Goal: Transaction & Acquisition: Purchase product/service

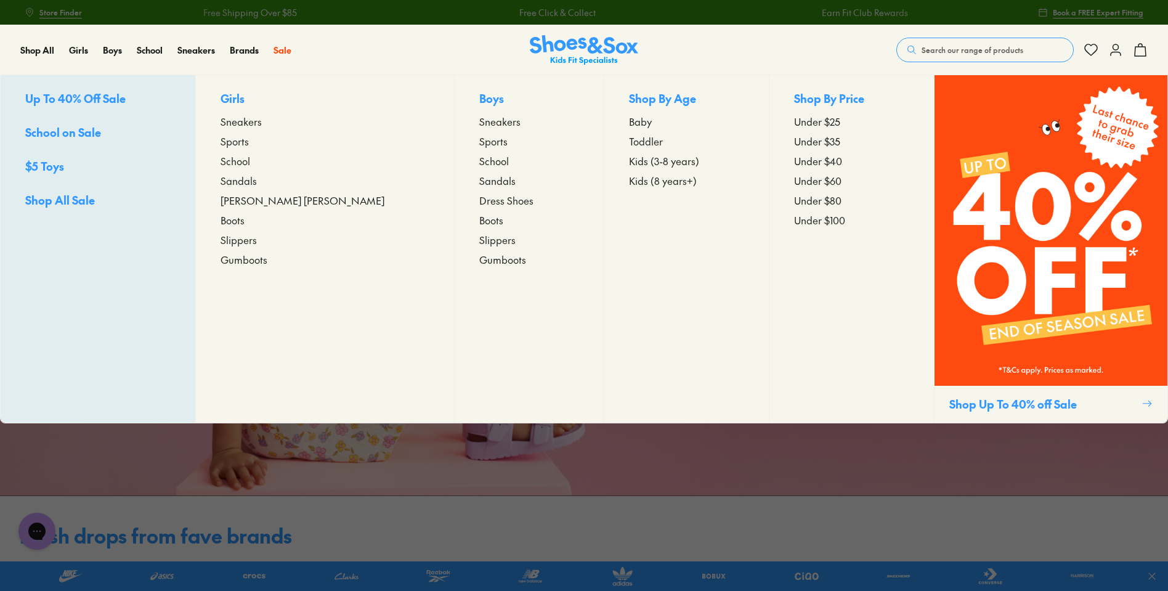
click at [479, 102] on p "Boys" at bounding box center [528, 99] width 99 height 19
click at [479, 97] on p "Boys" at bounding box center [528, 99] width 99 height 19
click at [629, 161] on span "Kids (3-8 years)" at bounding box center [664, 160] width 70 height 15
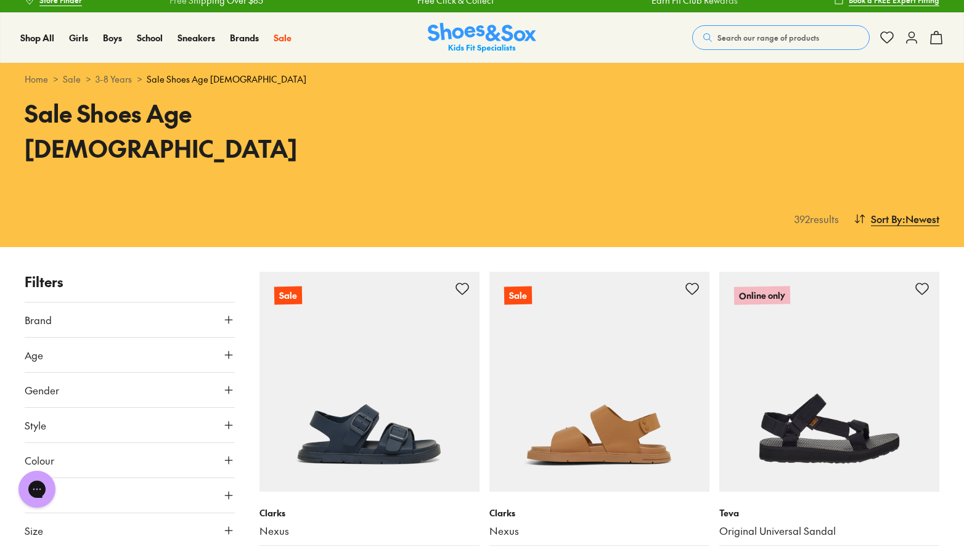
scroll to position [495, 0]
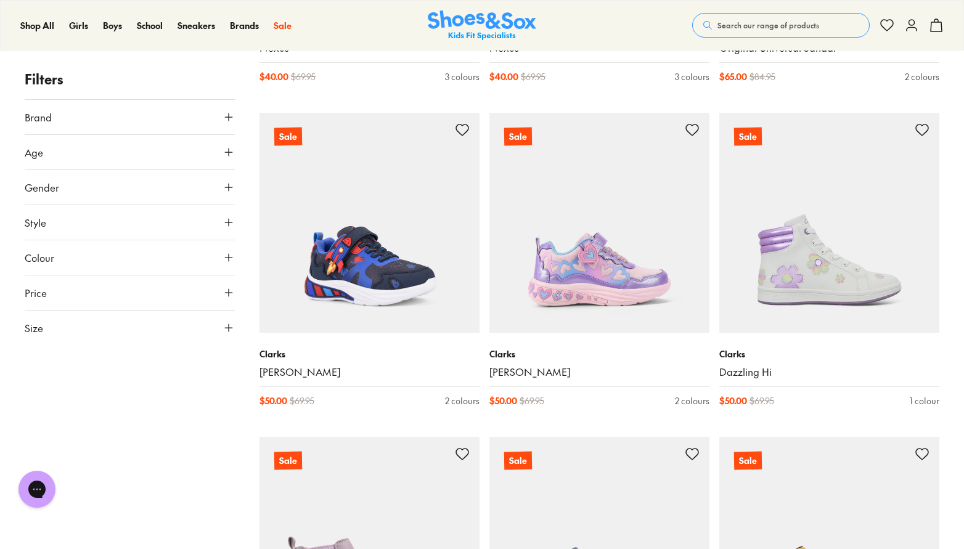
click at [226, 185] on icon at bounding box center [228, 187] width 12 height 12
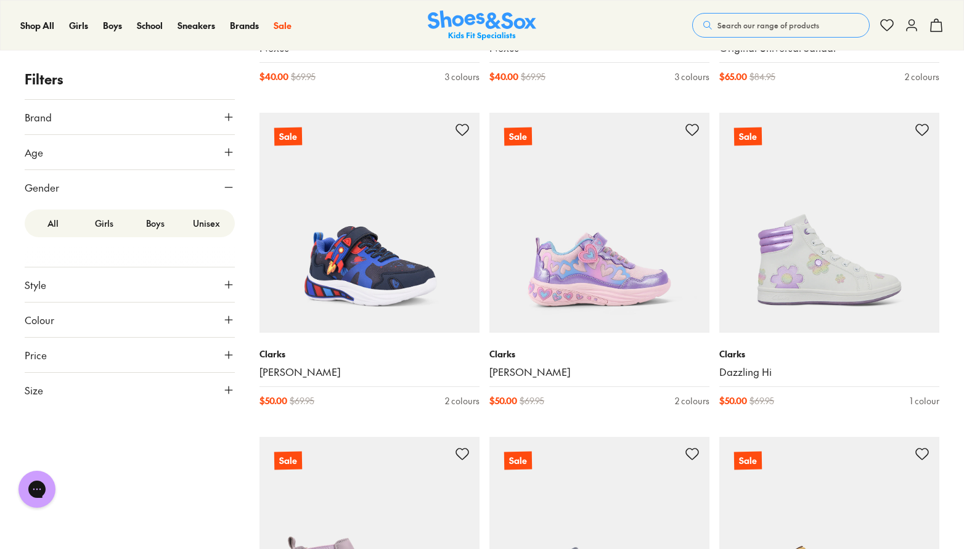
click at [156, 228] on label "Boys" at bounding box center [155, 223] width 51 height 23
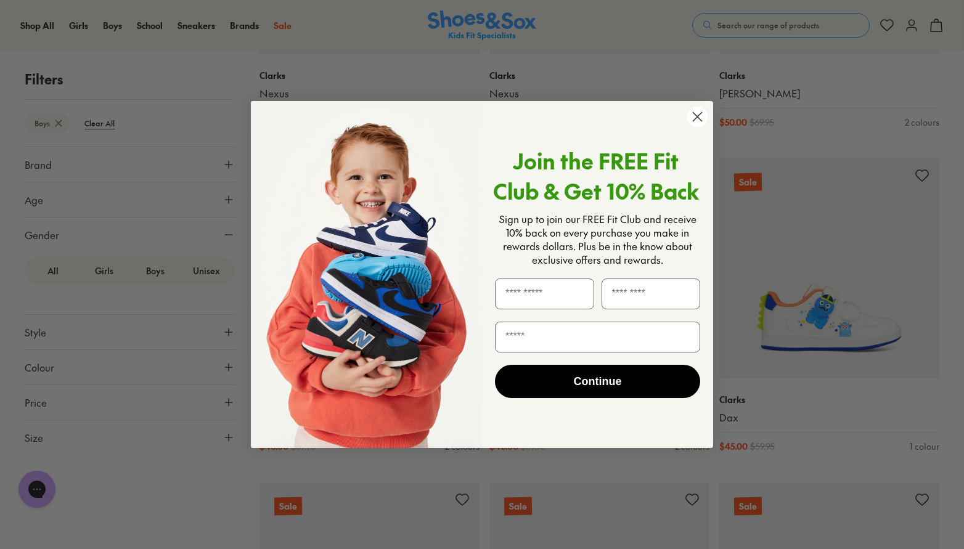
scroll to position [516, 0]
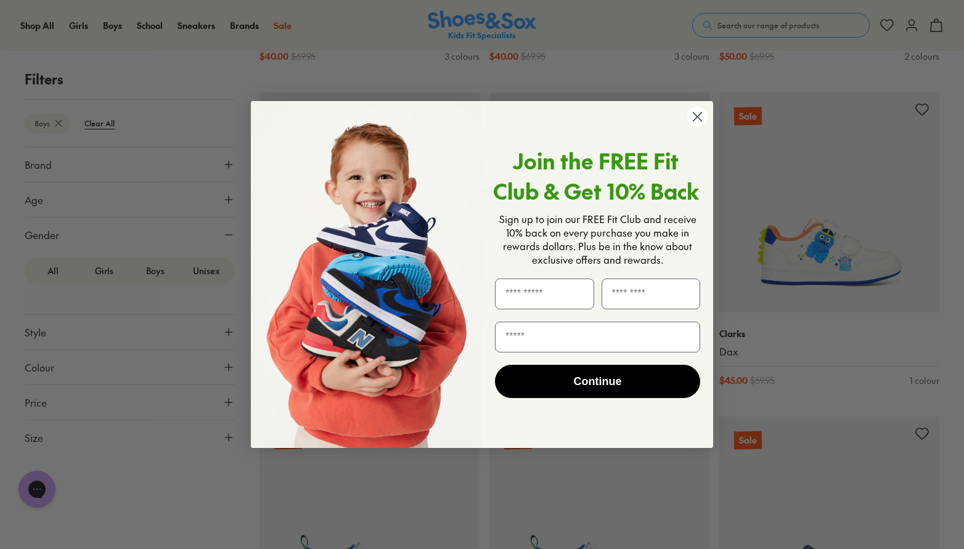
click at [698, 120] on circle "Close dialog" at bounding box center [697, 117] width 20 height 20
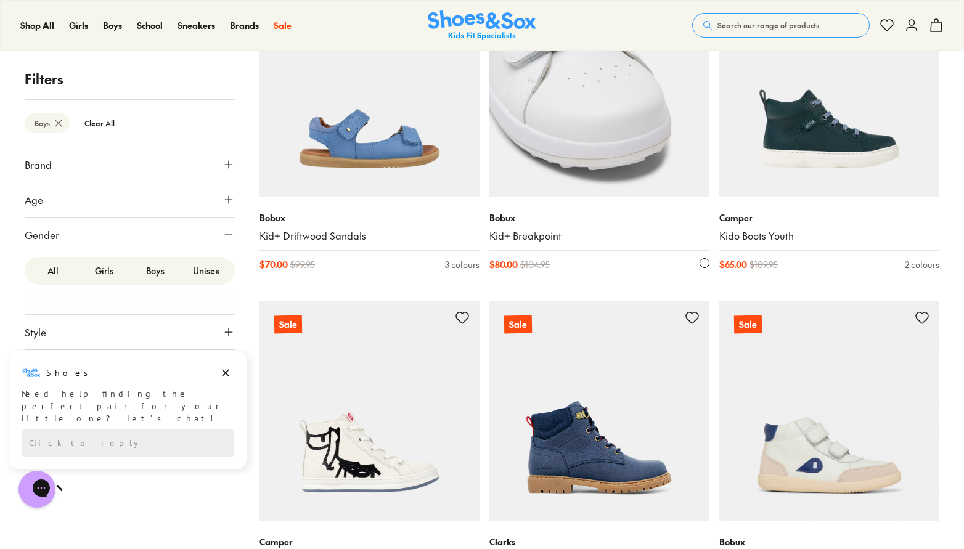
scroll to position [2040, 0]
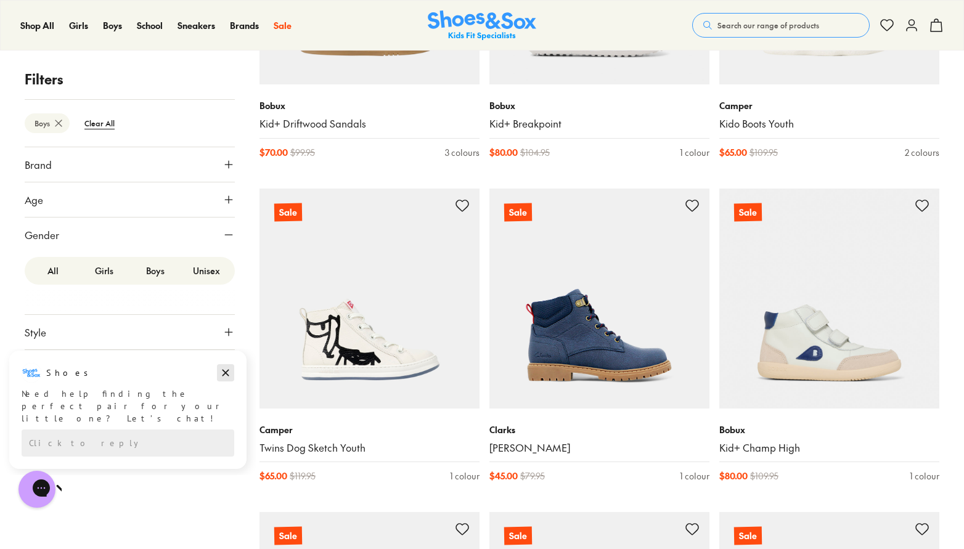
click at [225, 373] on icon "Dismiss campaign" at bounding box center [225, 373] width 7 height 7
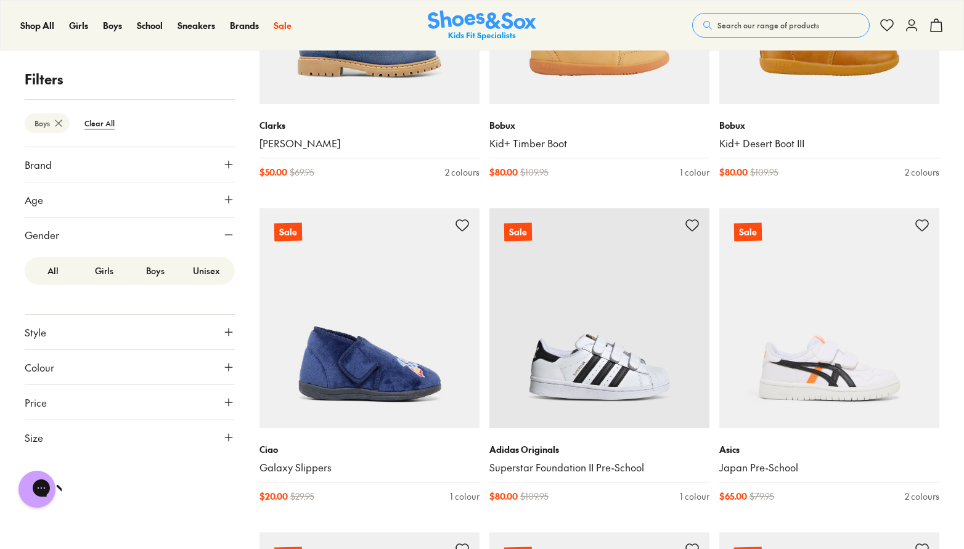
scroll to position [2794, 0]
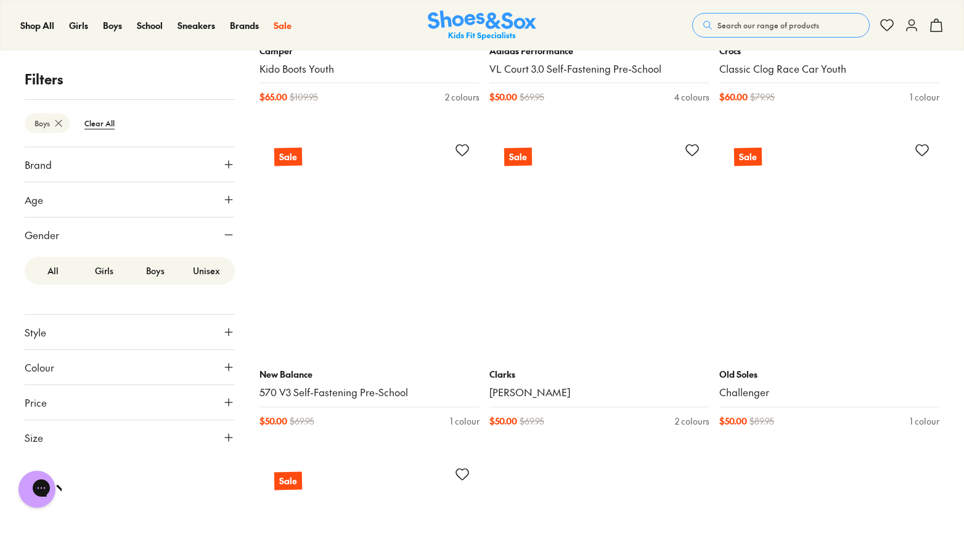
scroll to position [6647, 0]
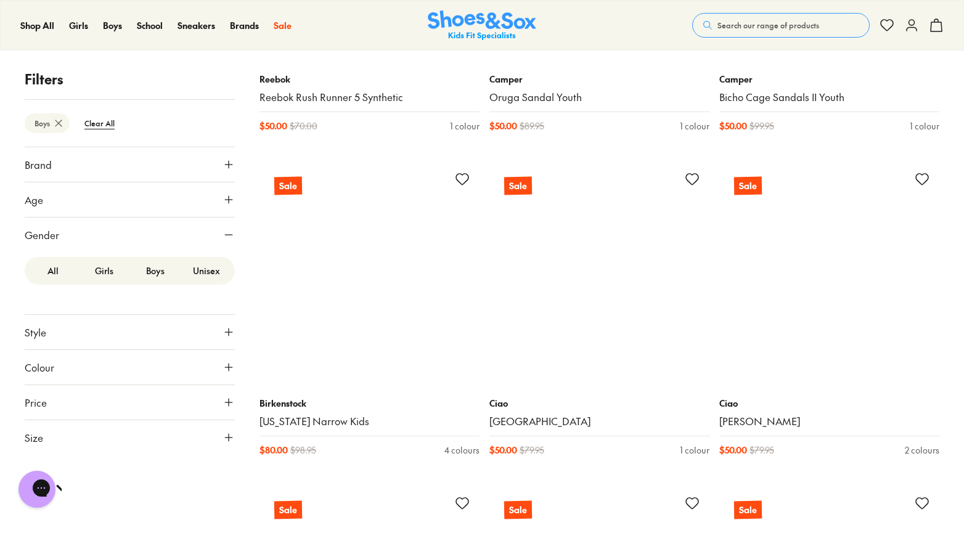
scroll to position [9767, 0]
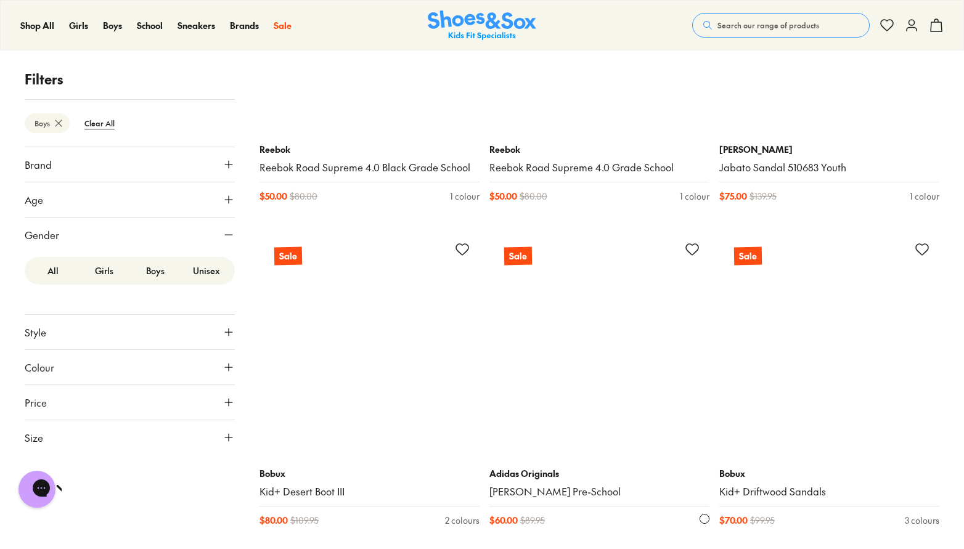
scroll to position [13466, 0]
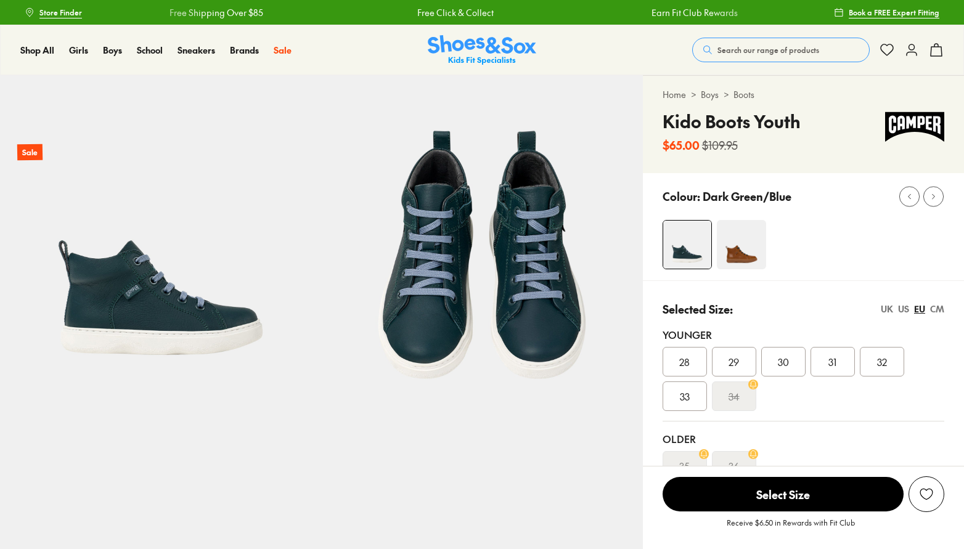
select select "*"
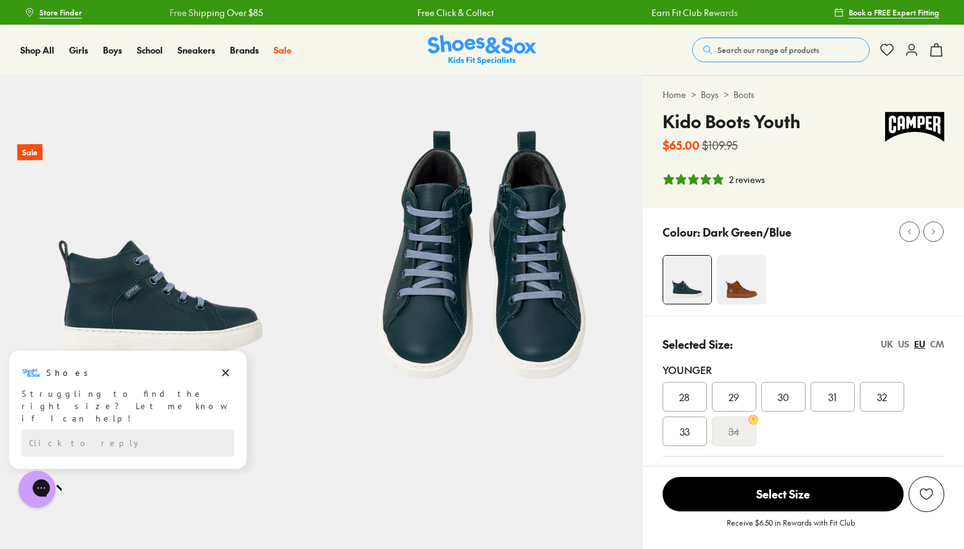
click at [831, 394] on span "31" at bounding box center [832, 396] width 8 height 15
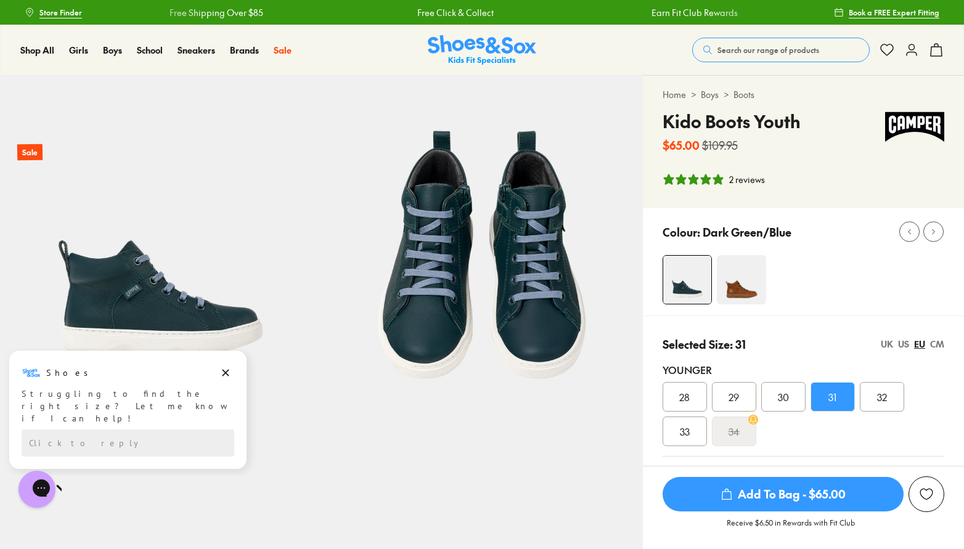
click at [438, 316] on img at bounding box center [481, 235] width 321 height 321
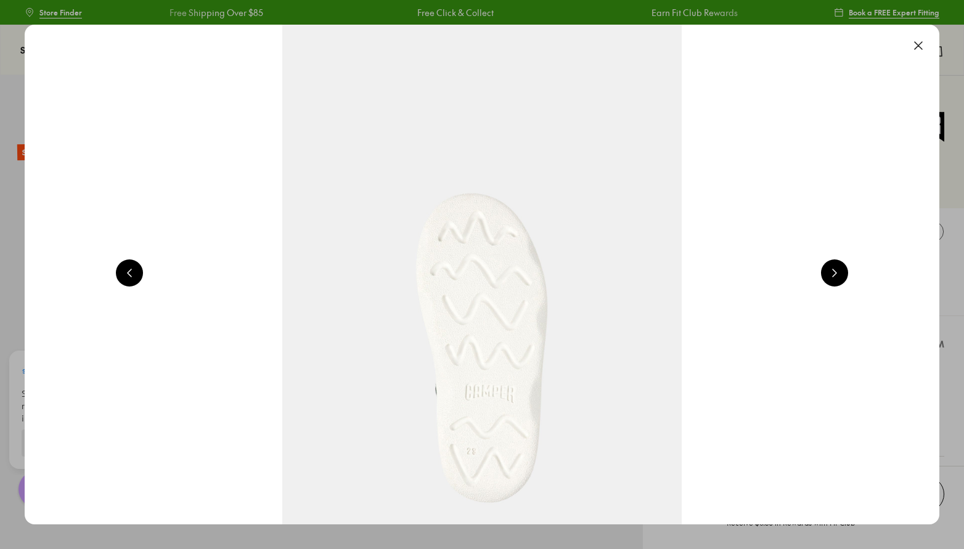
scroll to position [0, 1838]
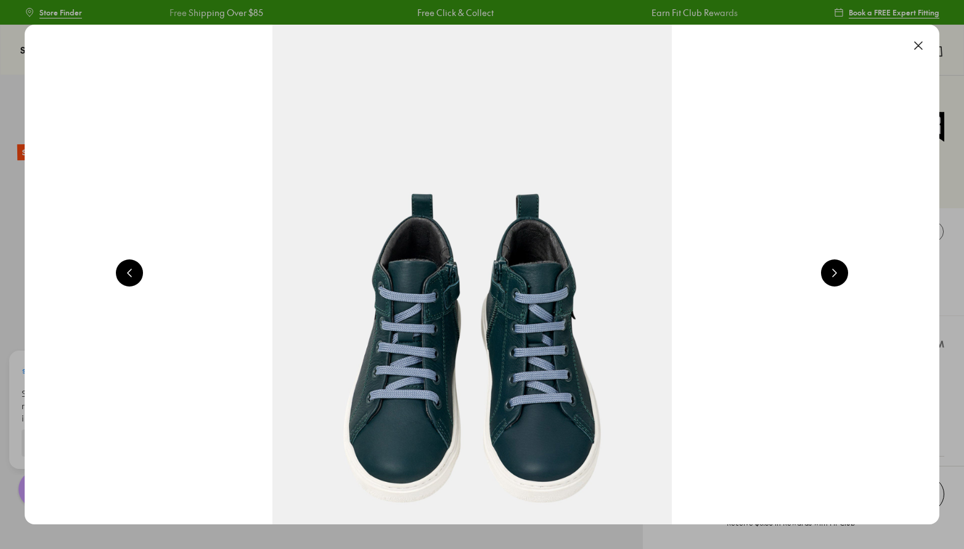
click at [844, 272] on button at bounding box center [834, 272] width 27 height 27
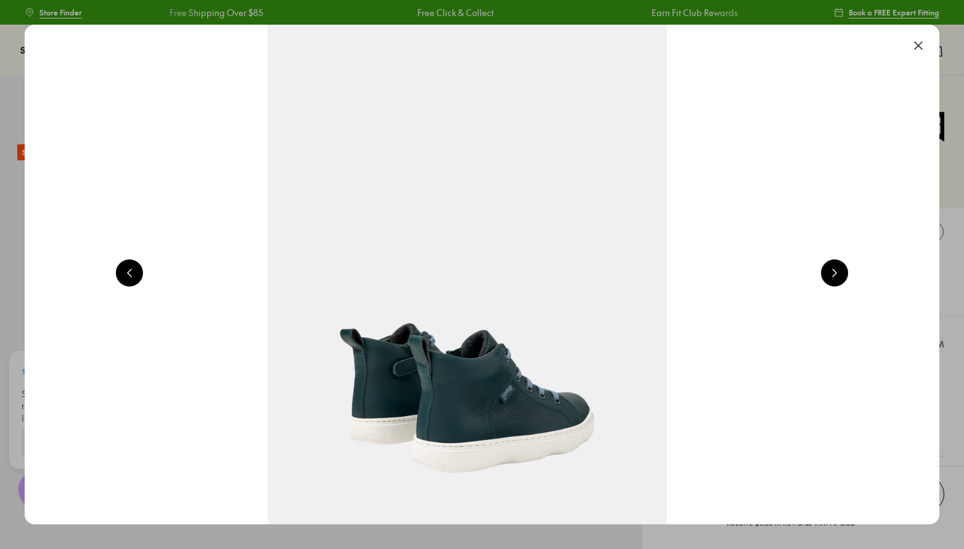
click at [844, 272] on button at bounding box center [834, 272] width 27 height 27
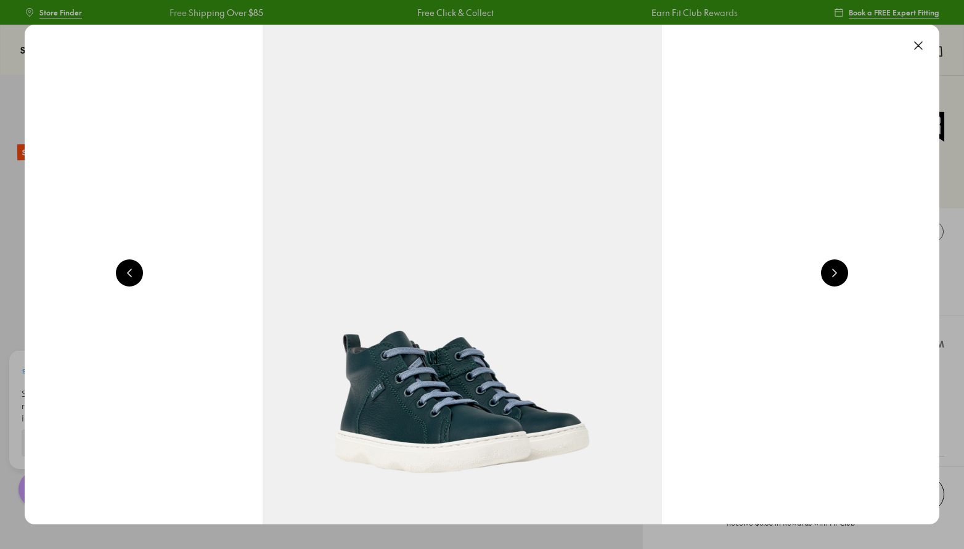
click at [844, 272] on button at bounding box center [834, 272] width 27 height 27
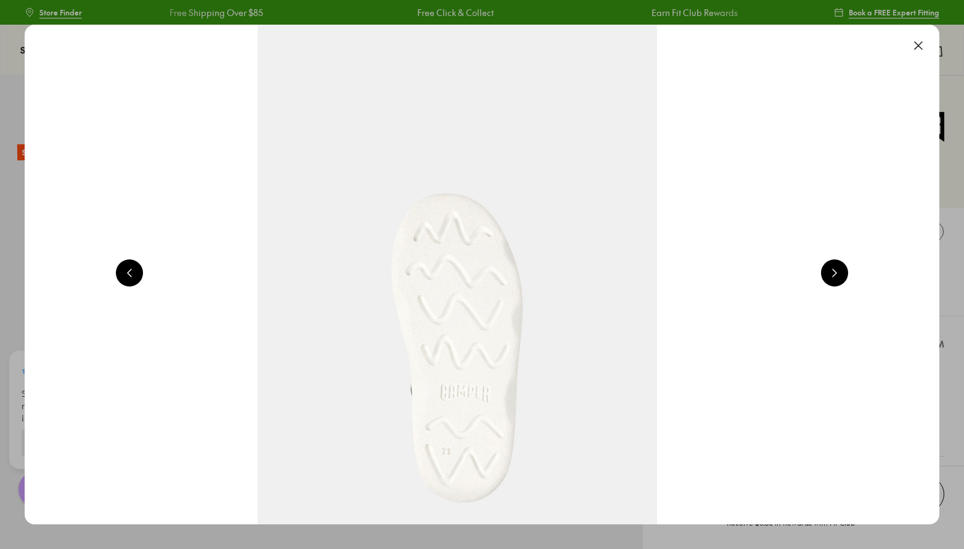
click at [844, 272] on button at bounding box center [834, 272] width 27 height 27
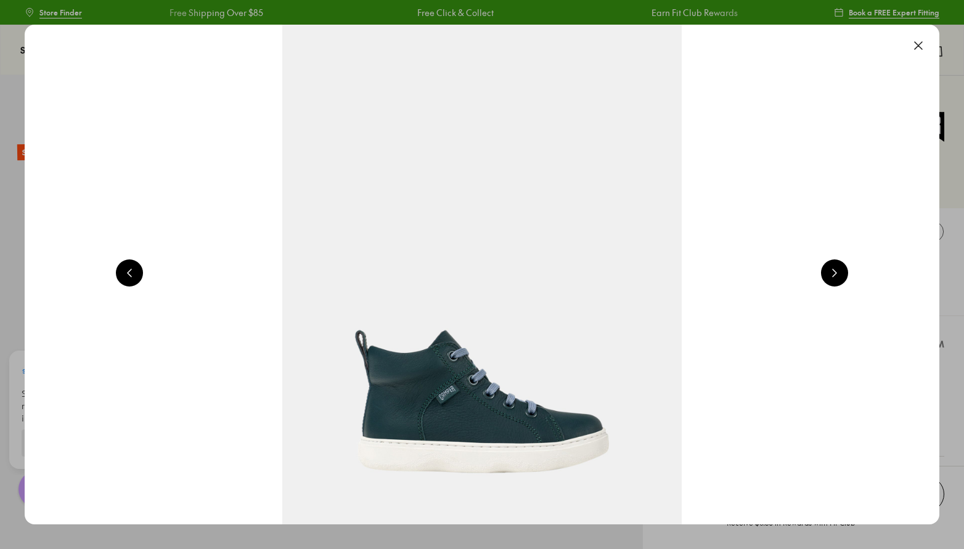
scroll to position [0, 919]
click at [917, 44] on button at bounding box center [917, 45] width 27 height 27
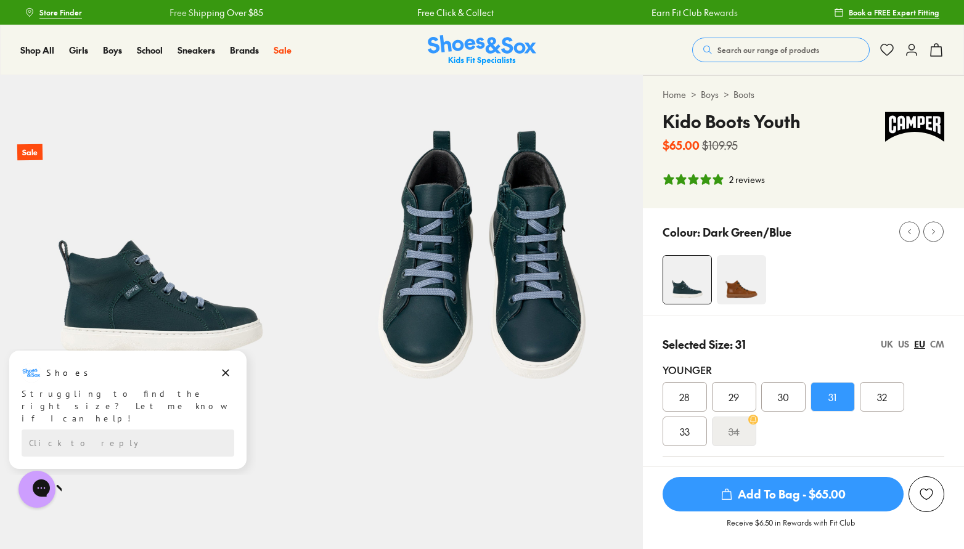
click at [735, 275] on img at bounding box center [741, 279] width 49 height 49
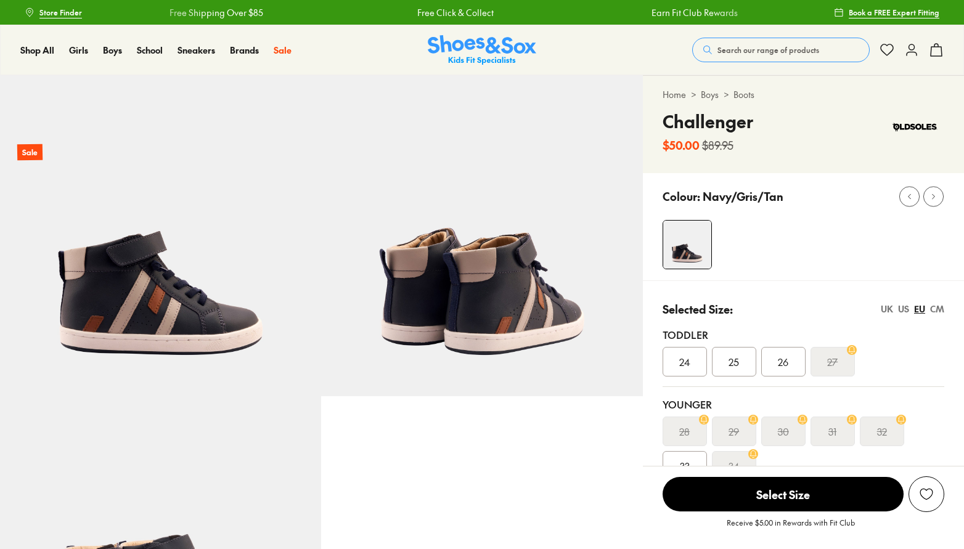
select select "*"
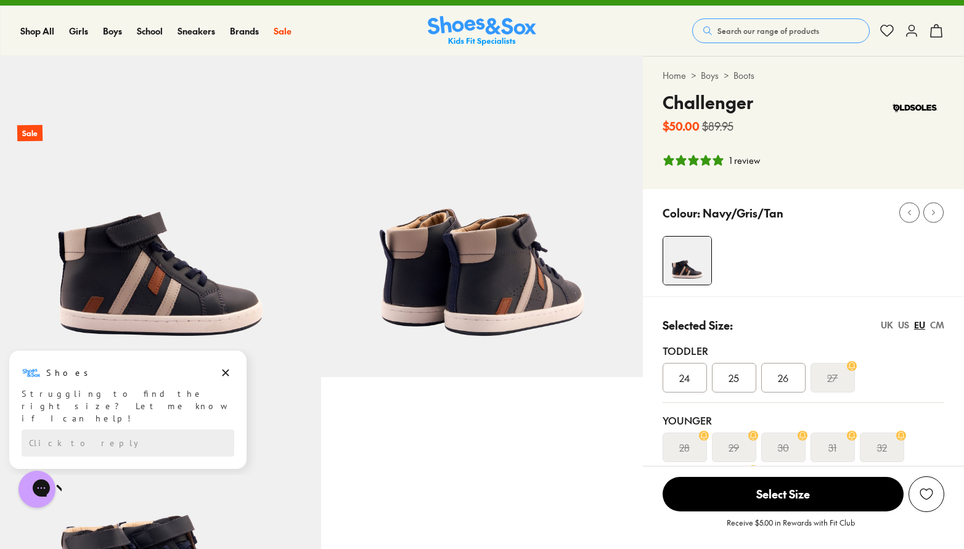
scroll to position [112, 0]
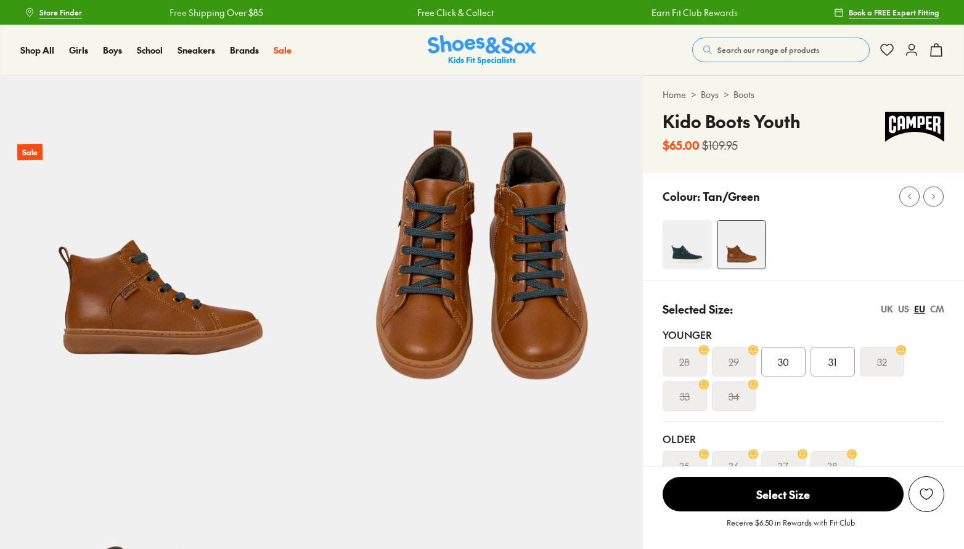
select select "*"
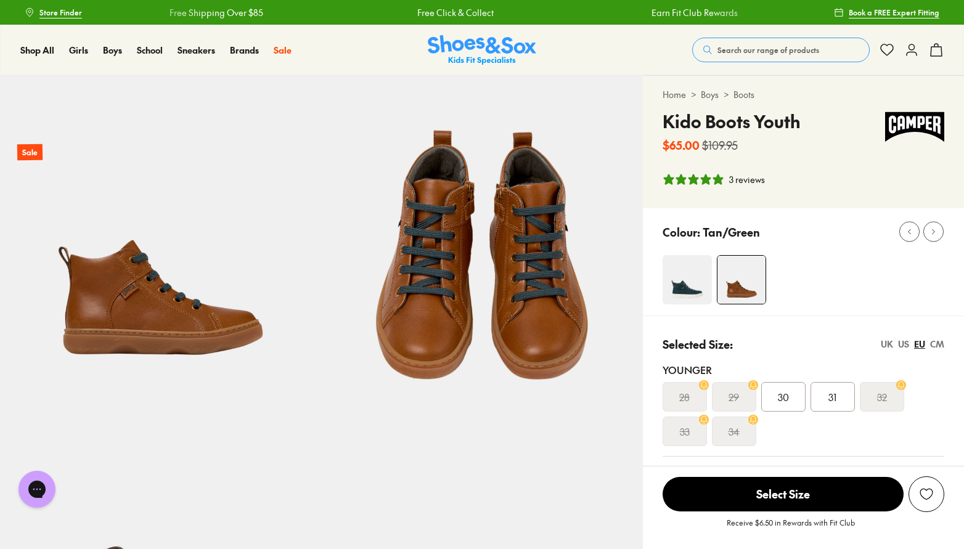
click at [698, 277] on img at bounding box center [686, 279] width 49 height 49
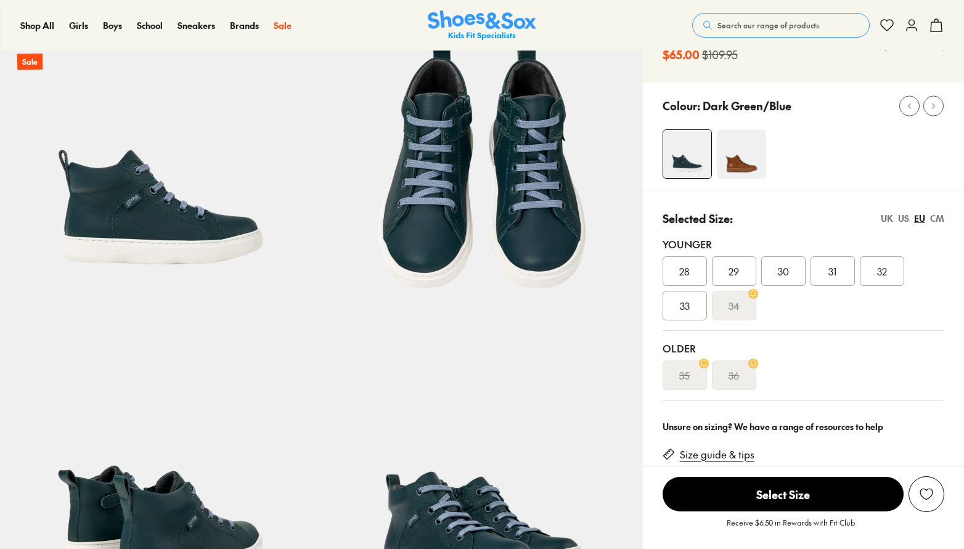
select select "*"
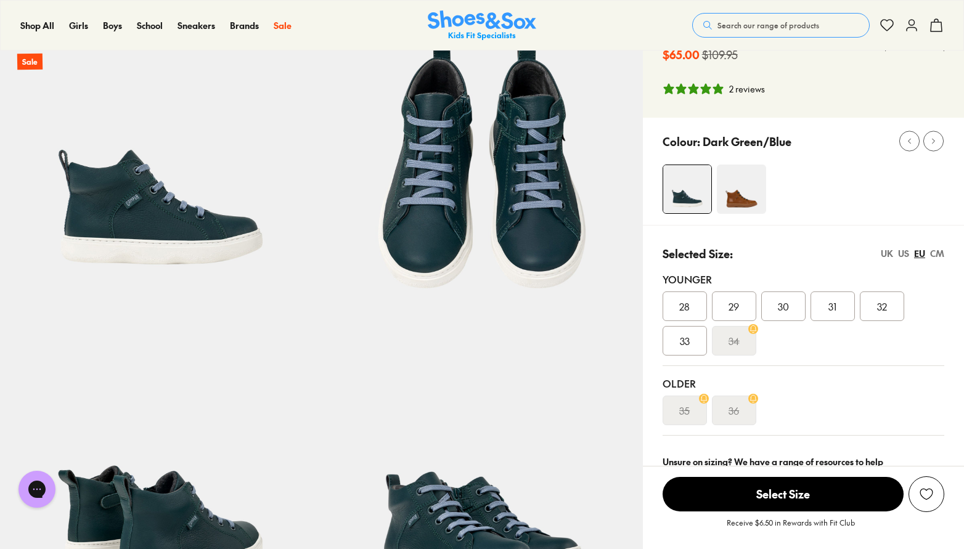
click at [840, 312] on div "31" at bounding box center [832, 306] width 44 height 30
